Goal: Navigation & Orientation: Find specific page/section

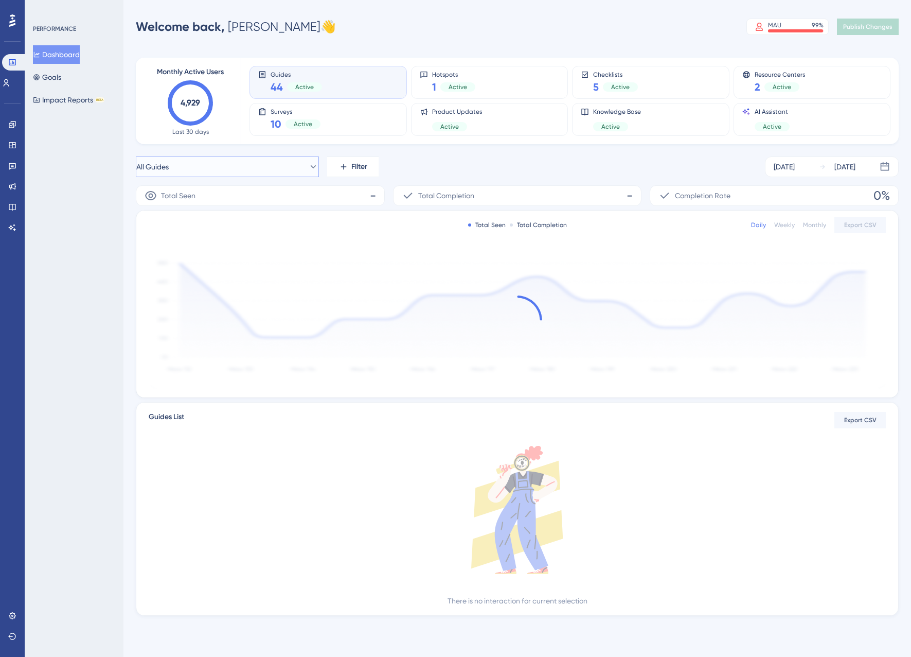
click at [276, 165] on button "All Guides" at bounding box center [227, 166] width 183 height 21
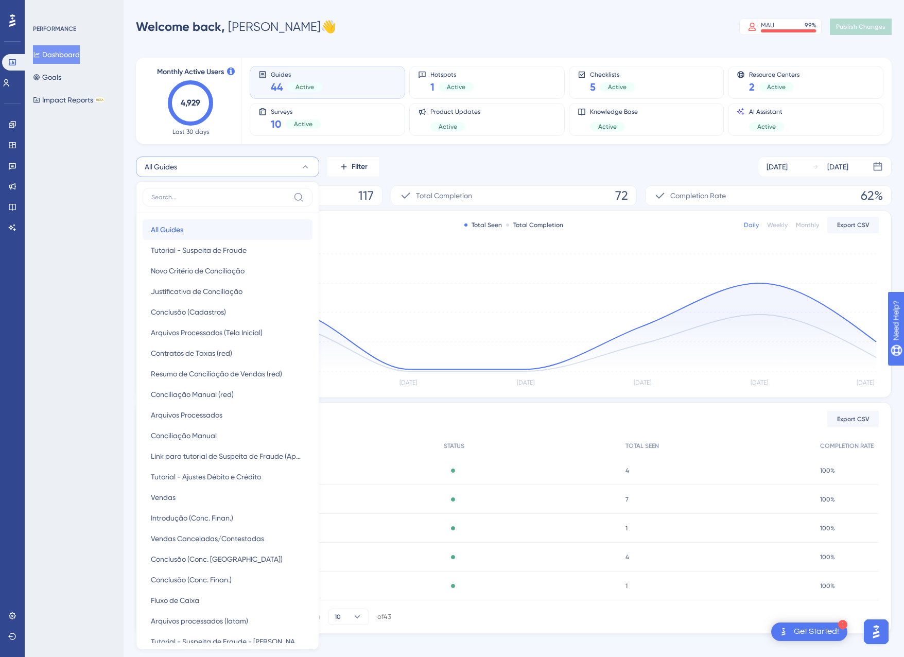
click at [220, 231] on button "All Guides All Guides" at bounding box center [228, 229] width 170 height 21
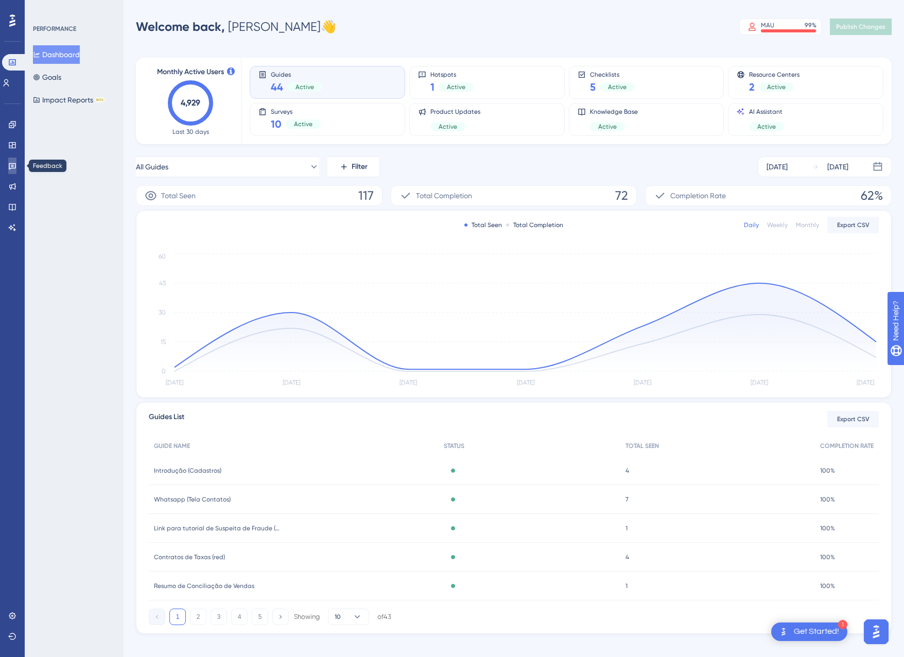
click at [13, 165] on icon at bounding box center [12, 166] width 7 height 7
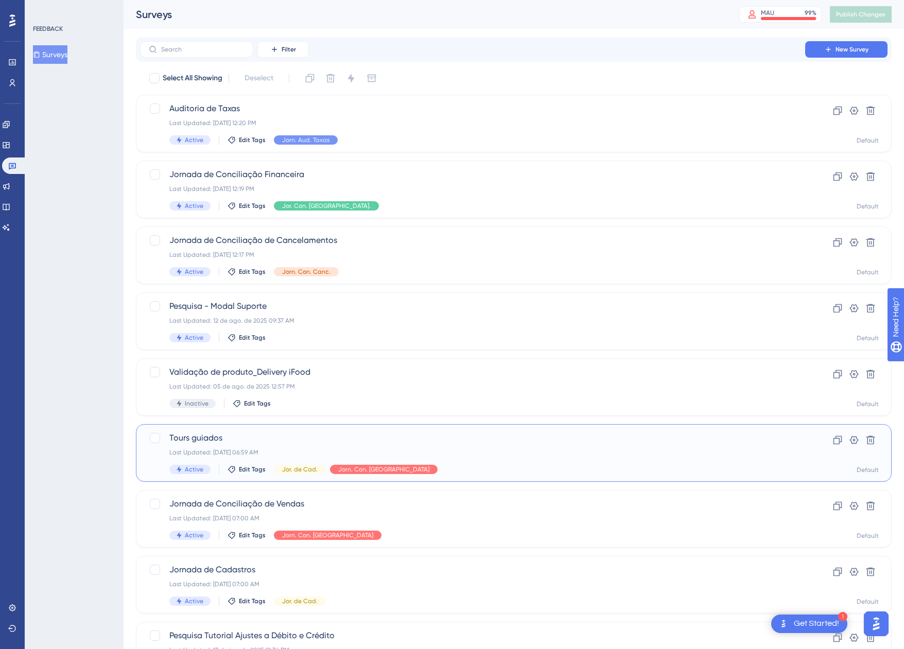
click at [486, 464] on div "Tours guiados Last Updated: 22 de jul. de 2025 06:59 AM Active Edit Tags Jor. d…" at bounding box center [472, 453] width 606 height 42
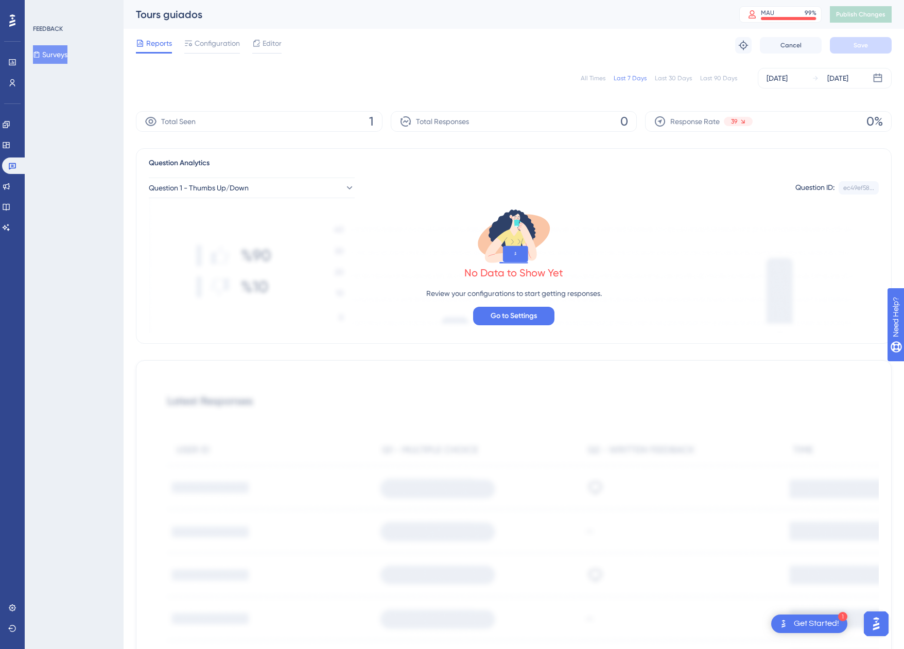
click at [50, 55] on button "Surveys" at bounding box center [50, 54] width 34 height 19
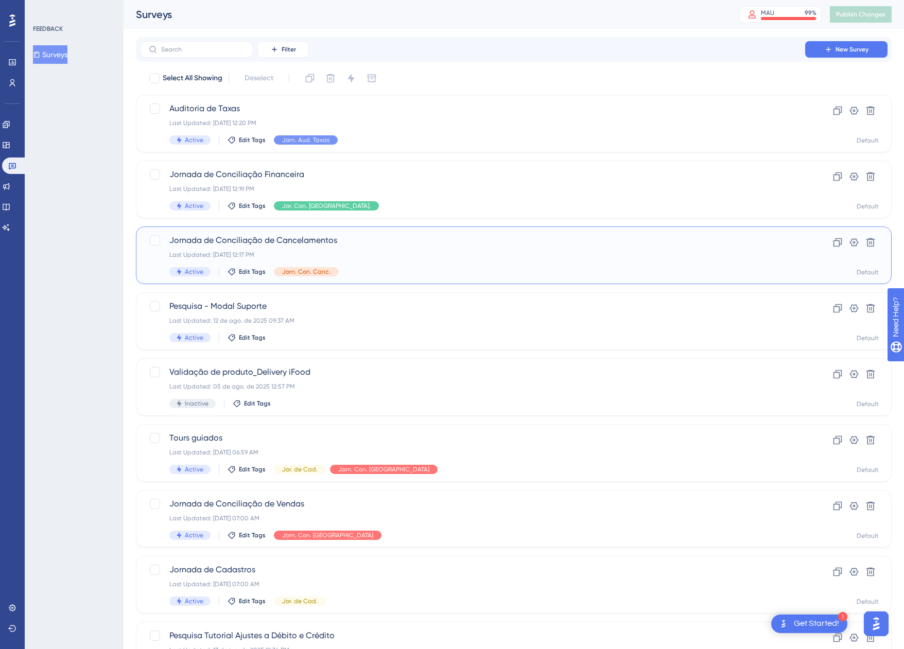
click at [419, 251] on div "Last Updated: 18 de ago. de 2025 12:17 PM" at bounding box center [472, 255] width 606 height 8
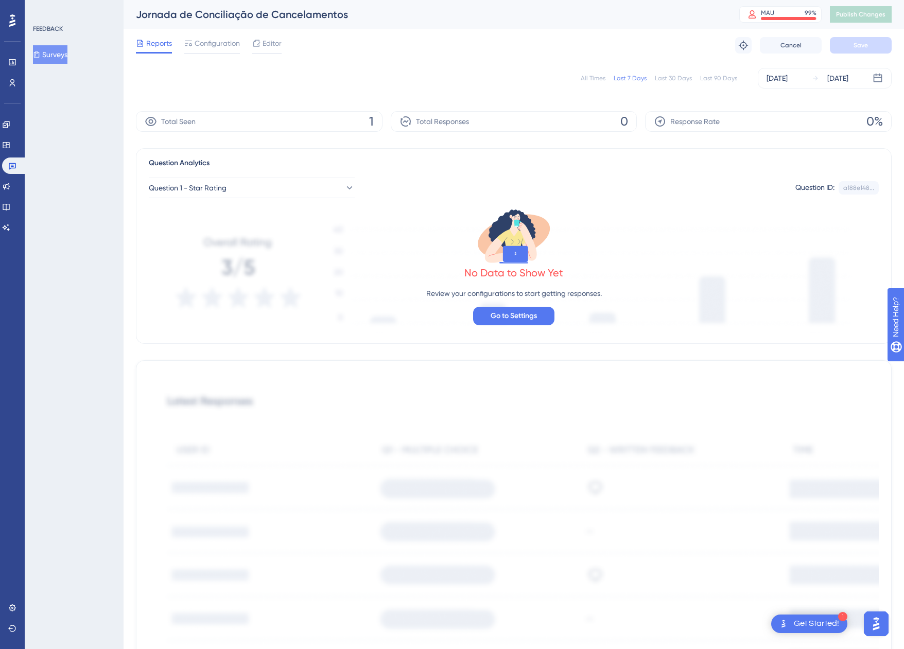
click at [50, 52] on button "Surveys" at bounding box center [50, 54] width 34 height 19
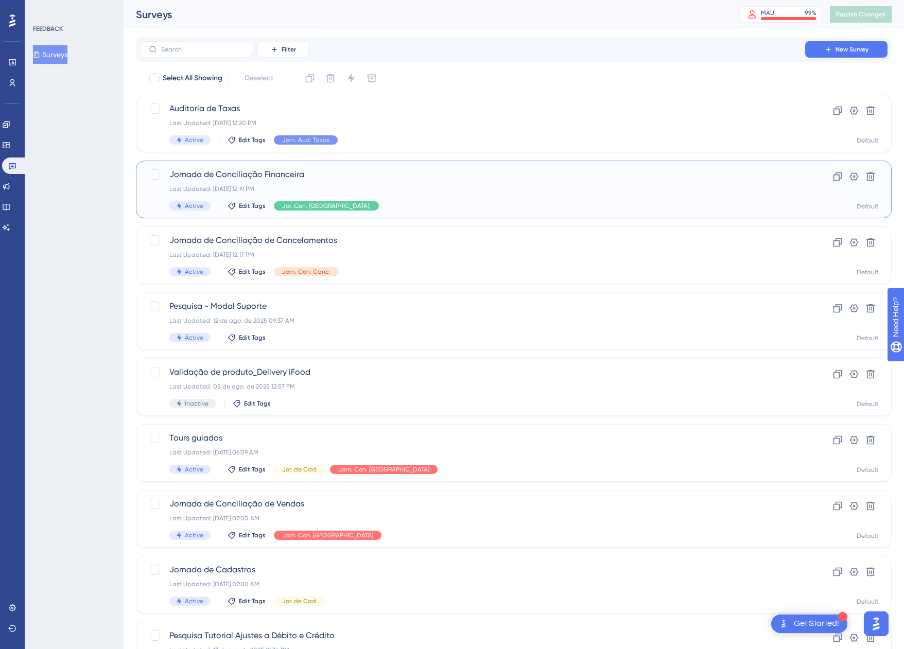
click at [326, 193] on div "Jornada de Conciliação Financeira Last Updated: 18 de ago. de 2025 12:19 PM Act…" at bounding box center [472, 189] width 606 height 42
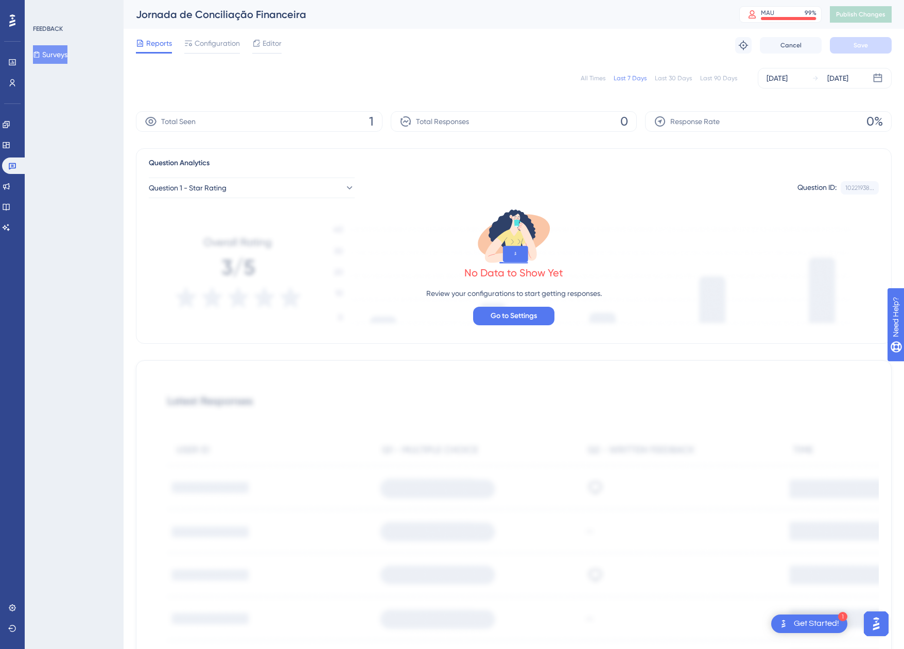
click at [64, 59] on button "Surveys" at bounding box center [50, 54] width 34 height 19
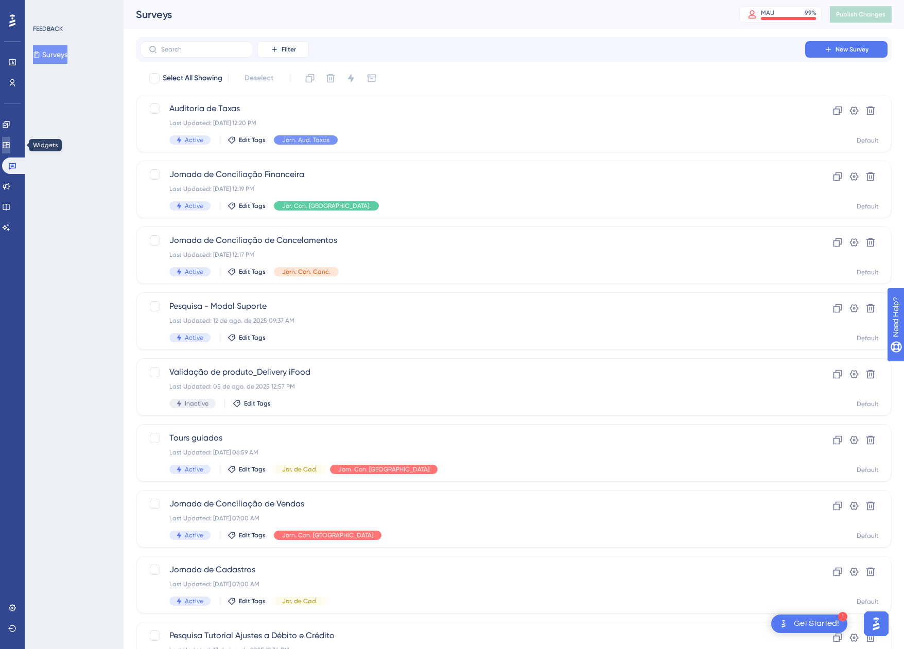
click at [8, 150] on link at bounding box center [6, 145] width 8 height 16
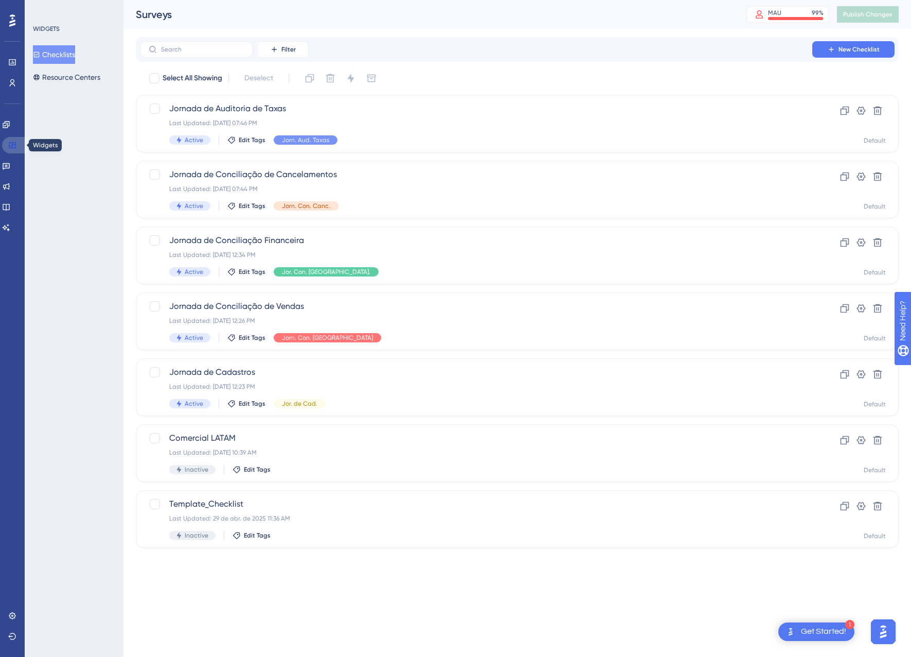
click at [8, 150] on link at bounding box center [14, 145] width 25 height 16
click at [10, 186] on link at bounding box center [6, 186] width 8 height 16
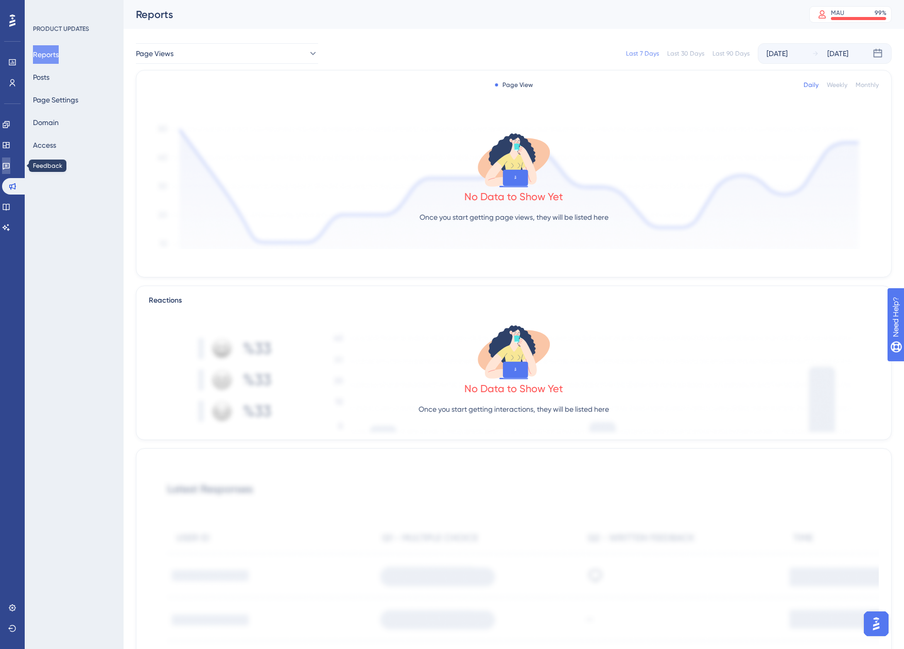
click at [10, 166] on link at bounding box center [6, 165] width 8 height 16
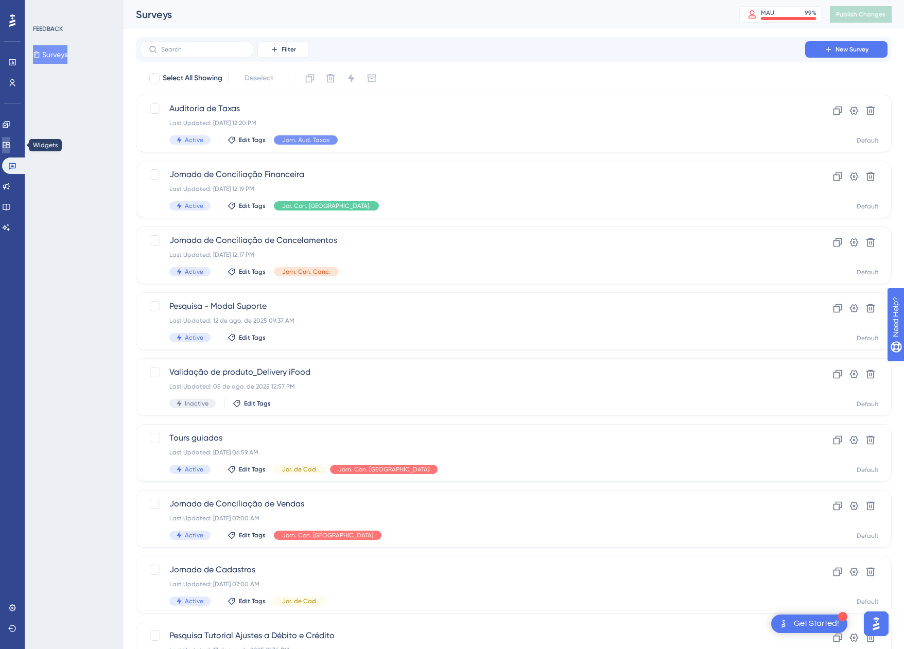
drag, startPoint x: 14, startPoint y: 143, endPoint x: 16, endPoint y: 135, distance: 8.0
click at [9, 143] on icon at bounding box center [6, 145] width 7 height 6
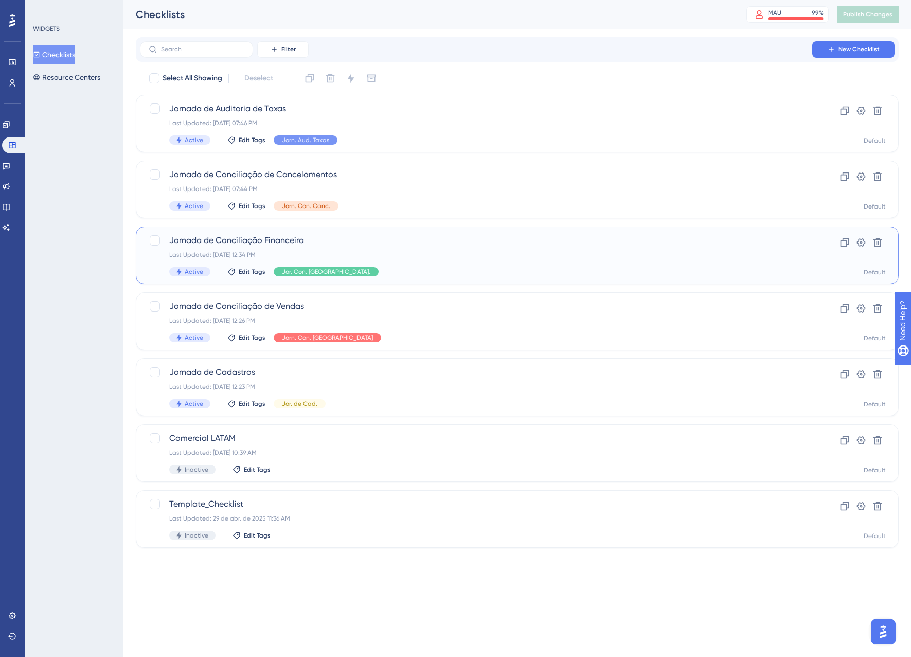
click at [453, 249] on div "Jornada de Conciliação Financeira Last Updated: 15 de ago. de 2025 12:34 PM Act…" at bounding box center [476, 255] width 614 height 42
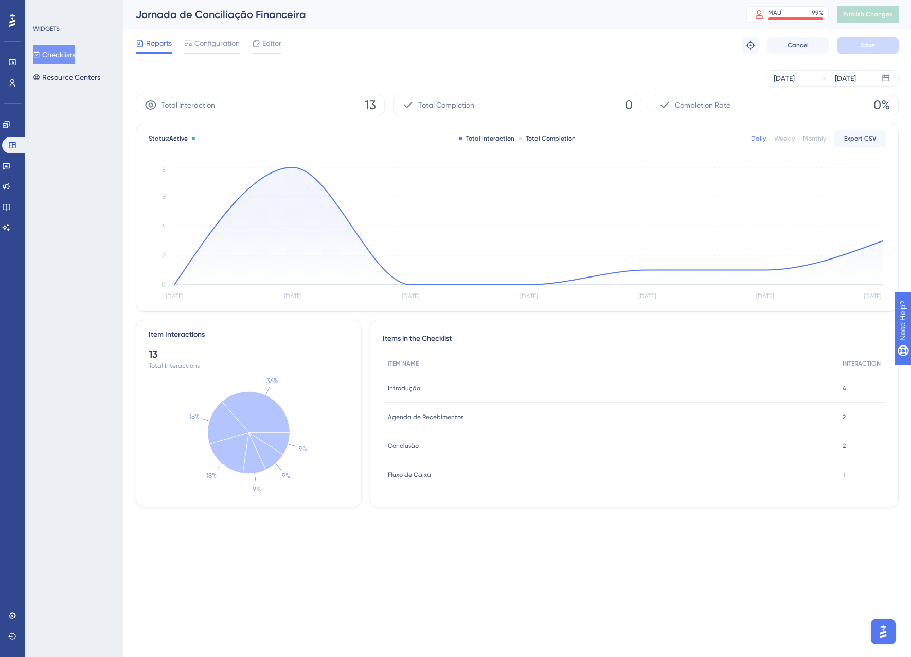
click at [886, 243] on div "Status: Active Total Interaction Total Completion Daily Weekly Monthly Export C…" at bounding box center [517, 217] width 762 height 187
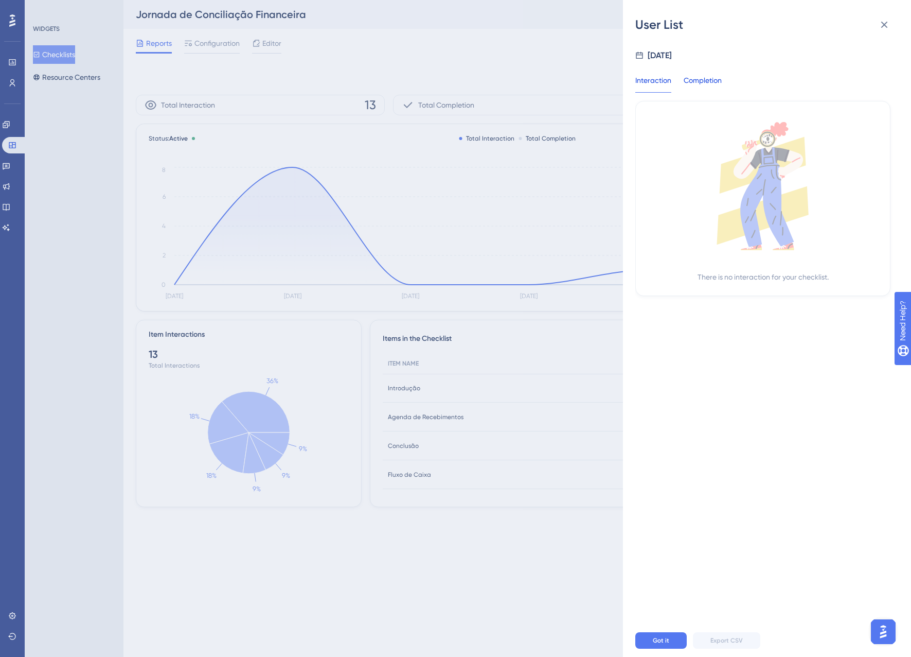
click at [691, 80] on div "Completion" at bounding box center [703, 83] width 38 height 19
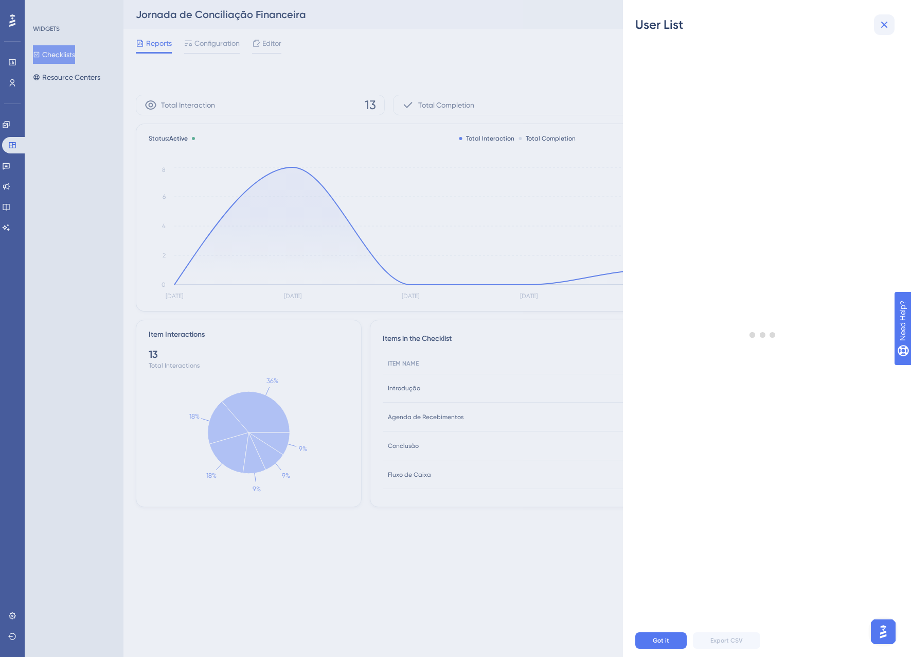
click at [887, 21] on icon at bounding box center [884, 25] width 12 height 12
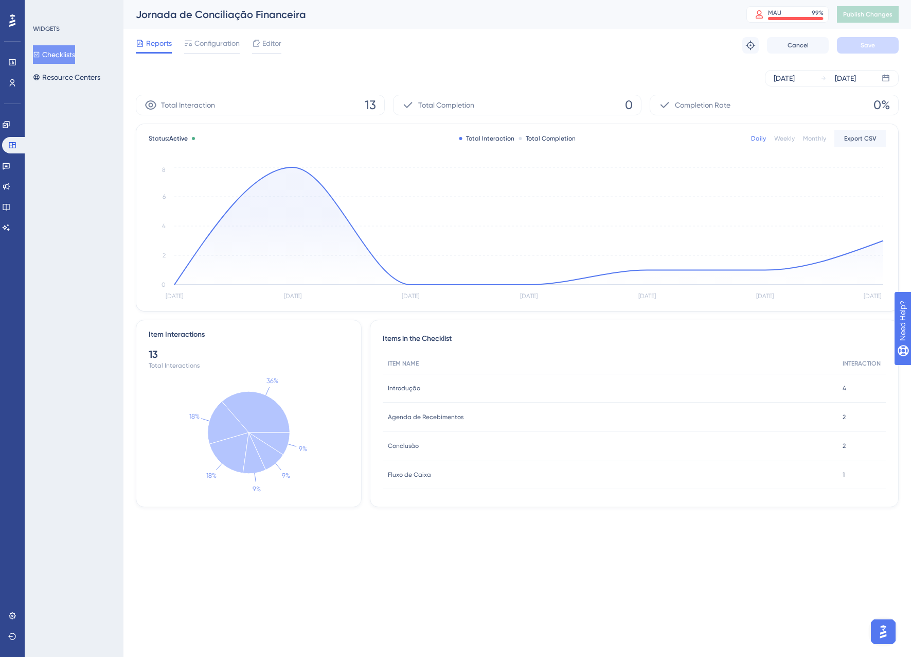
click at [75, 57] on button "Checklists" at bounding box center [54, 54] width 42 height 19
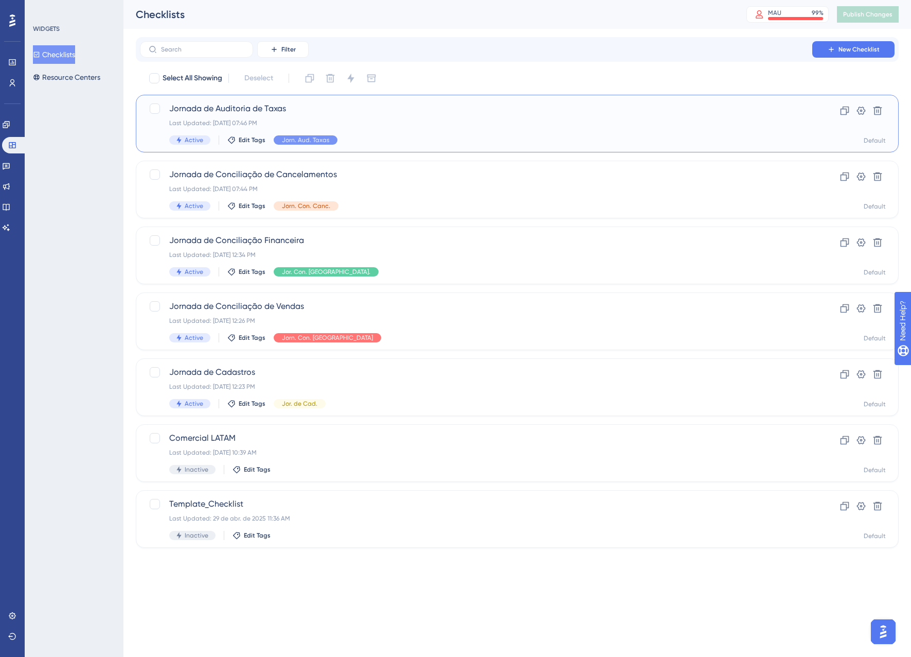
click at [378, 118] on div "Jornada de Auditoria de Taxas Last Updated: 15 de ago. de 2025 07:46 PM Active …" at bounding box center [476, 123] width 614 height 42
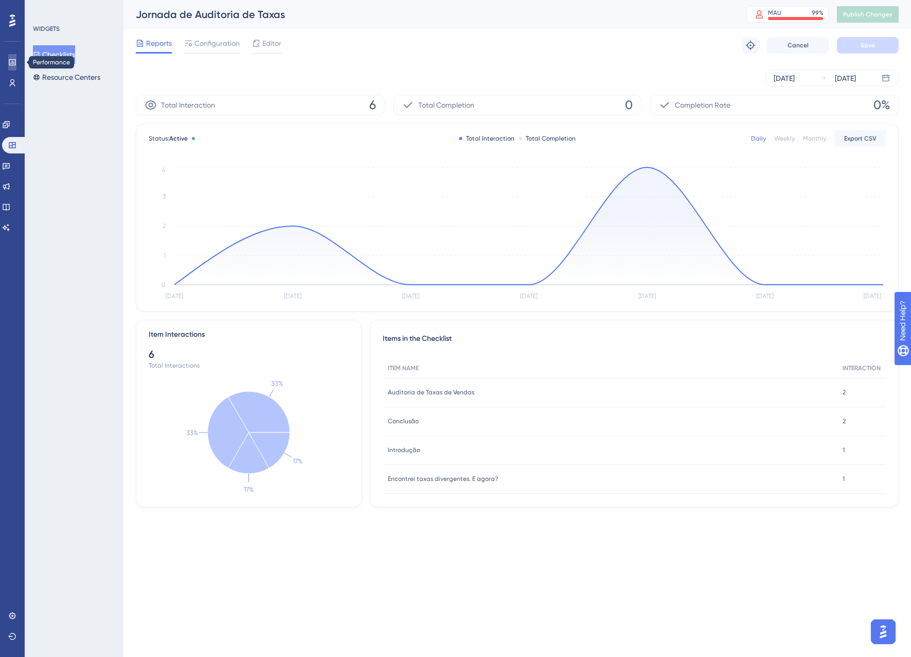
click at [8, 61] on link at bounding box center [12, 62] width 8 height 16
